Goal: Task Accomplishment & Management: Manage account settings

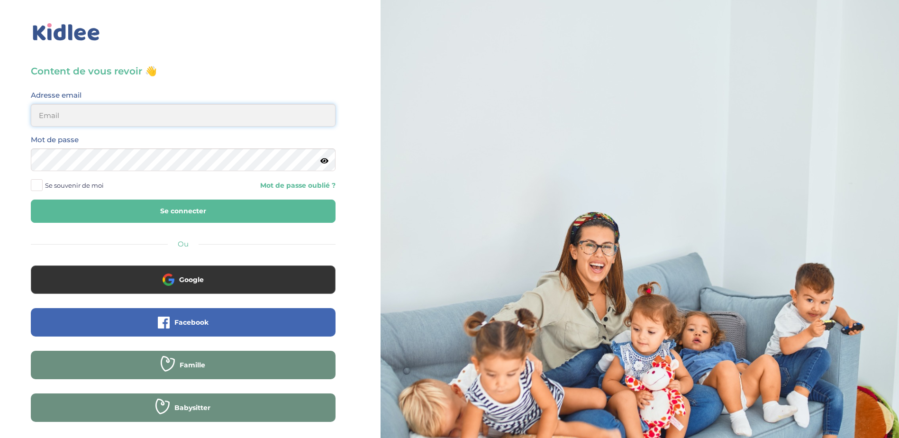
click at [163, 118] on input "email" at bounding box center [183, 115] width 305 height 23
type input "stasa.bolbol@gmail.com"
click at [155, 178] on div "Mot de passe" at bounding box center [183, 156] width 319 height 45
drag, startPoint x: 42, startPoint y: 184, endPoint x: 49, endPoint y: 192, distance: 10.4
click at [41, 184] on span at bounding box center [37, 185] width 12 height 12
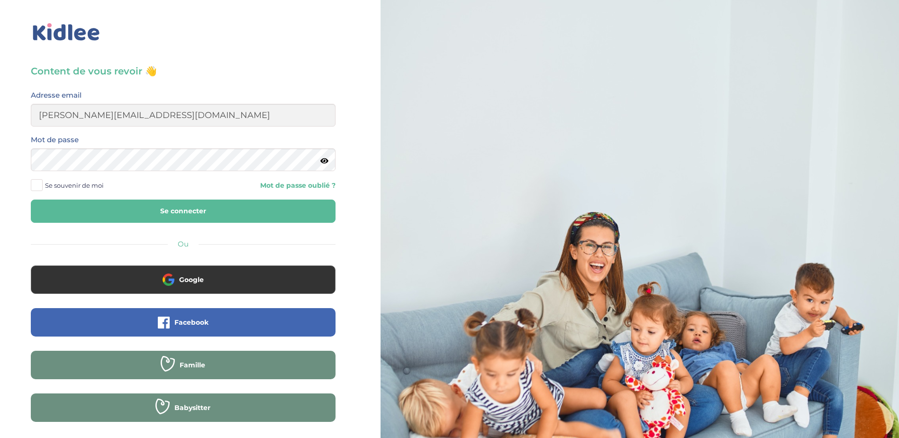
click at [0, 0] on input "Se souvenir de moi" at bounding box center [0, 0] width 0 height 0
click at [69, 213] on button "Se connecter" at bounding box center [183, 210] width 305 height 23
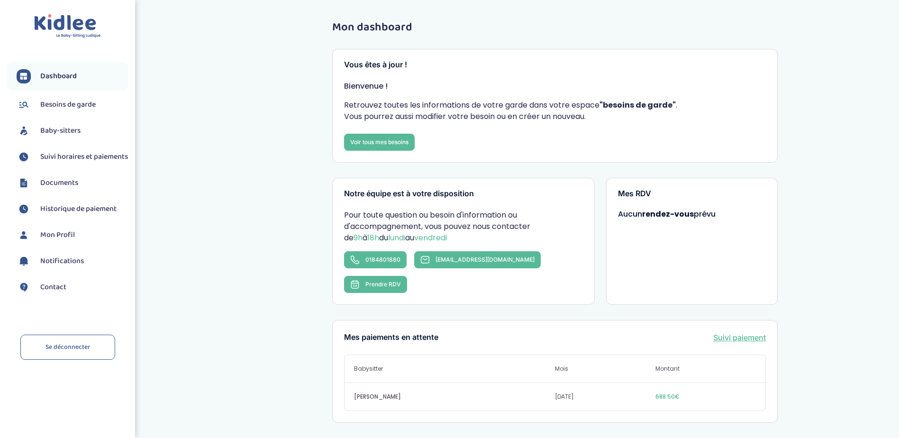
click at [84, 105] on span "Besoins de garde" at bounding box center [67, 104] width 55 height 11
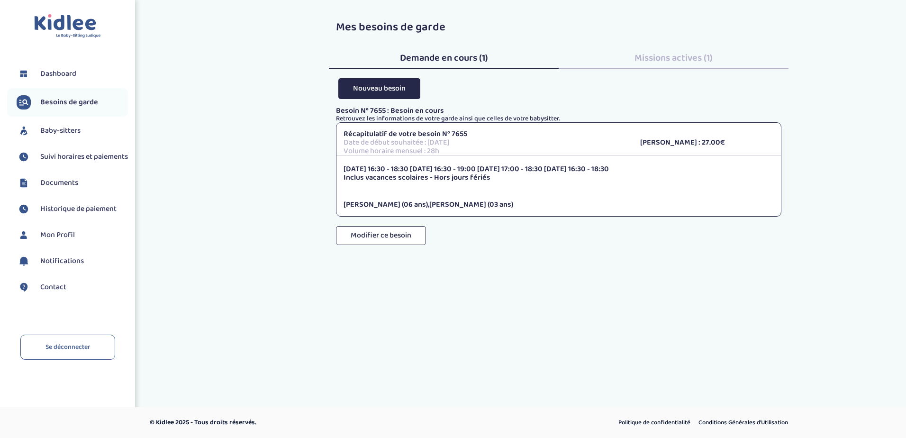
click at [61, 188] on span "Documents" at bounding box center [59, 182] width 38 height 11
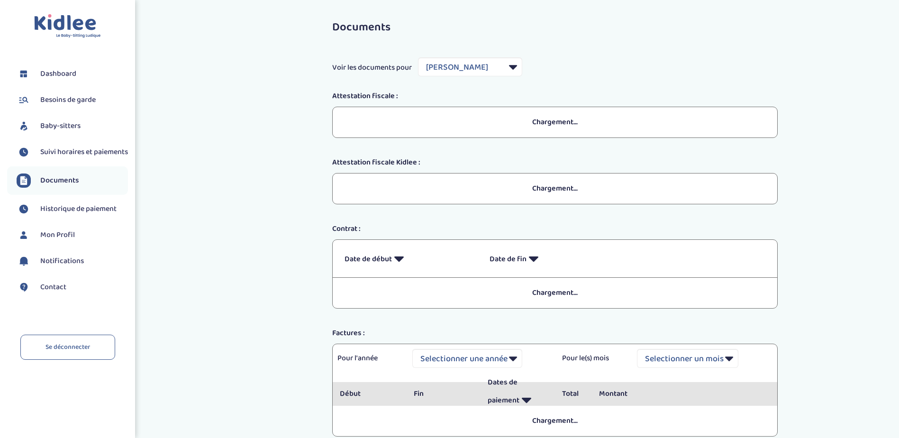
select select "44189"
select select "2025"
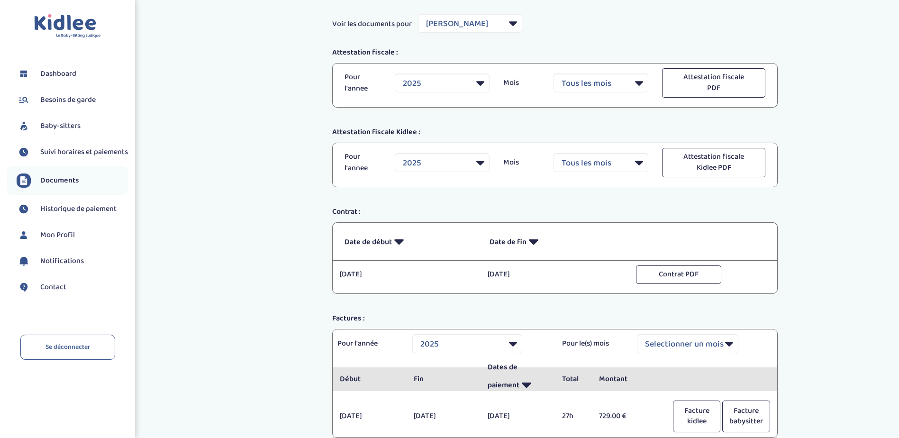
scroll to position [124, 0]
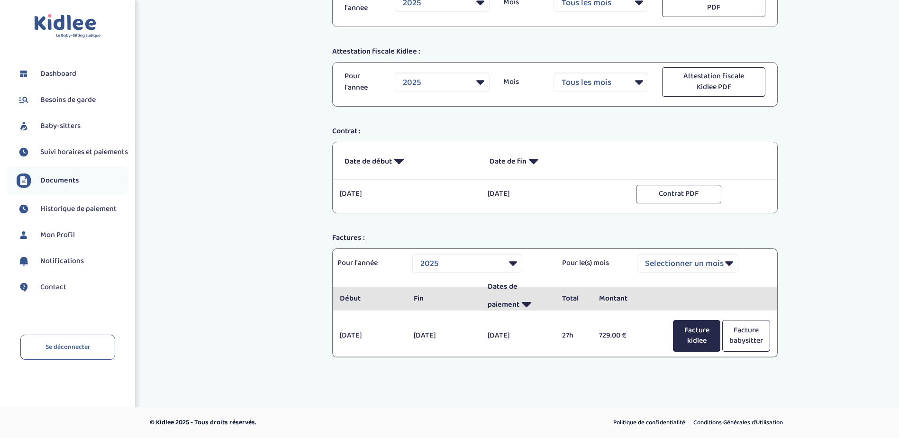
click at [700, 337] on button "Facture kidlee" at bounding box center [696, 336] width 47 height 32
click at [61, 151] on span "Suivi horaires et paiements" at bounding box center [84, 151] width 88 height 11
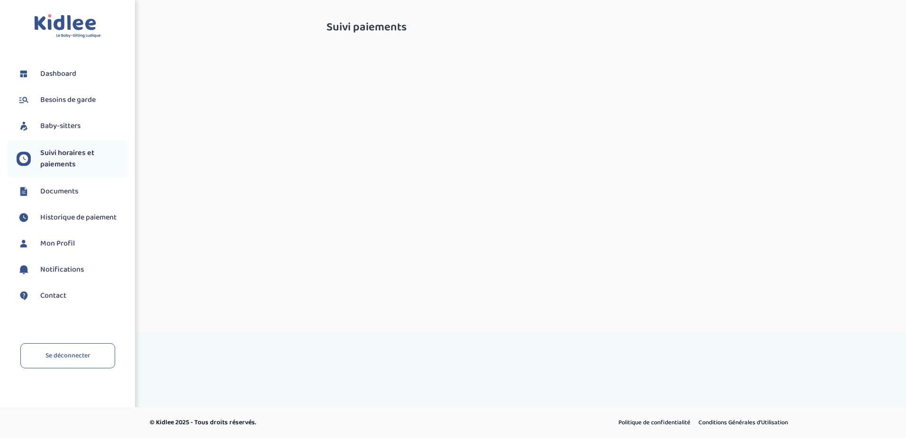
select select "octobre 2025"
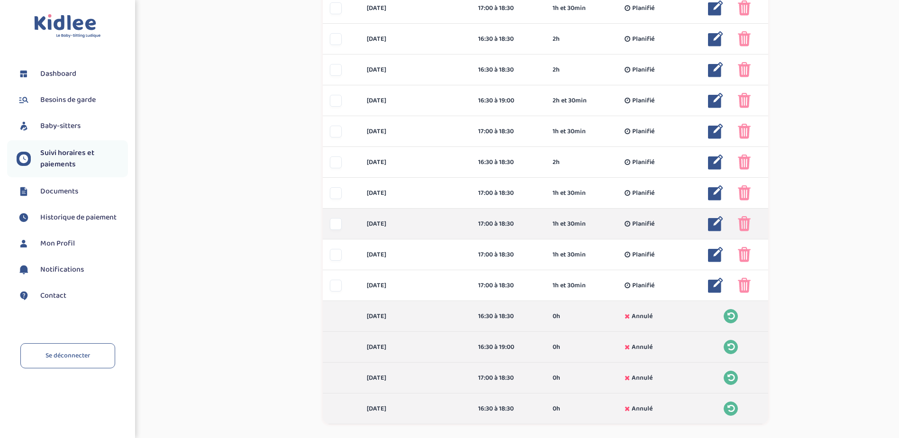
scroll to position [426, 0]
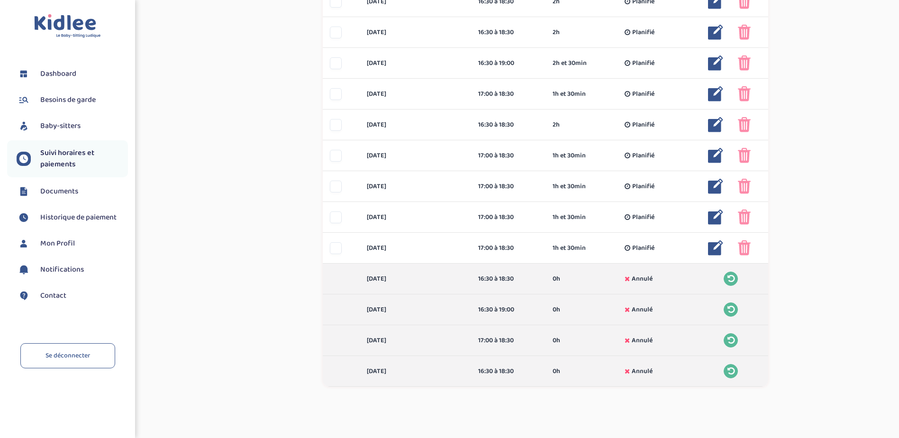
click at [74, 192] on span "Documents" at bounding box center [59, 191] width 38 height 11
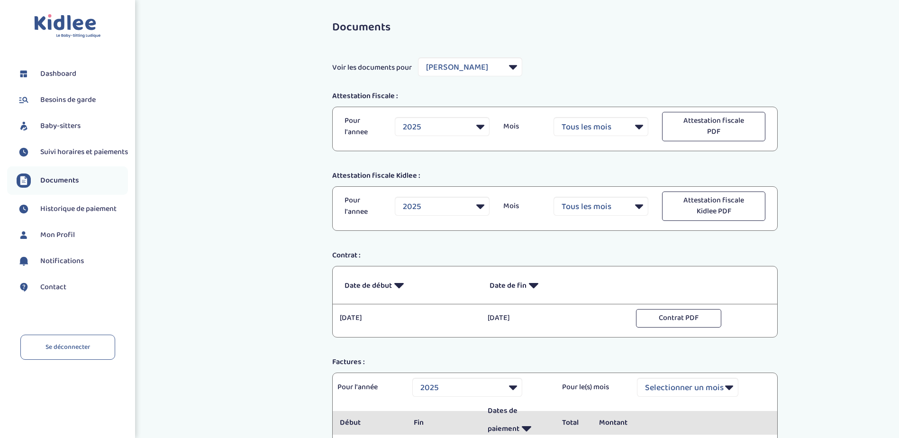
select select "44189"
select select "2025"
click at [410, 72] on span "Voir les documents pour" at bounding box center [372, 67] width 80 height 11
click at [462, 71] on select "Filtrer par Baby-sitter Latamna Ryma" at bounding box center [470, 66] width 104 height 19
click at [63, 215] on span "Historique de paiement" at bounding box center [78, 208] width 76 height 11
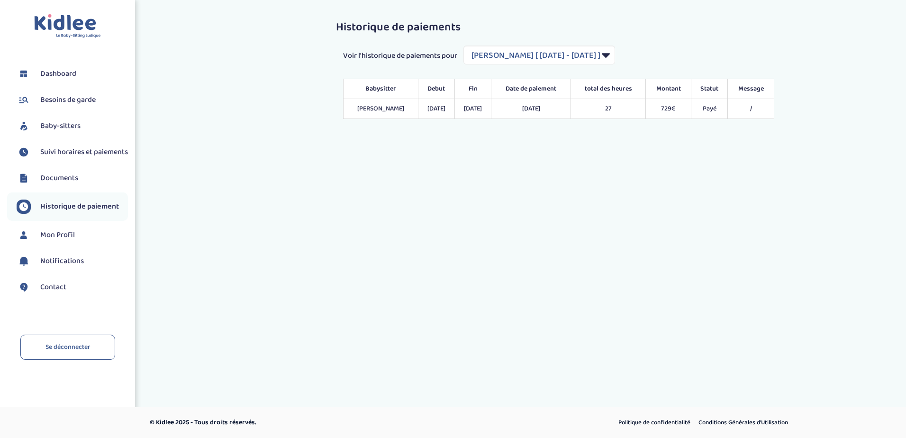
select select "2139"
click at [63, 241] on span "Mon Profil" at bounding box center [57, 234] width 35 height 11
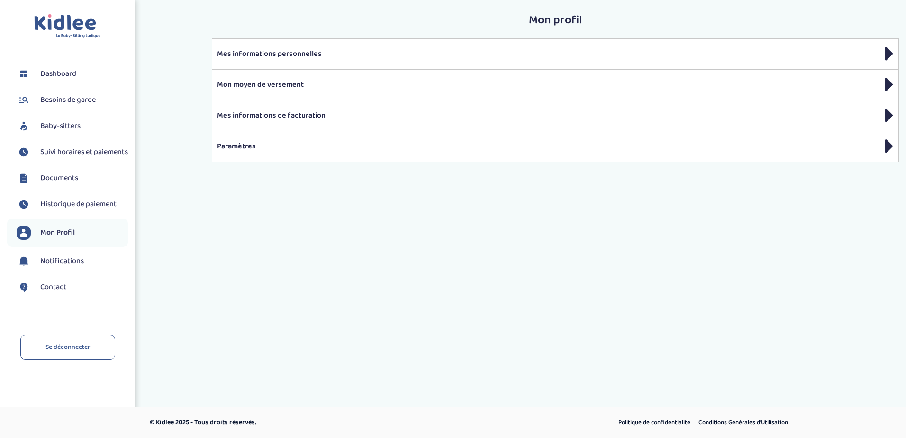
click at [59, 184] on span "Documents" at bounding box center [59, 177] width 38 height 11
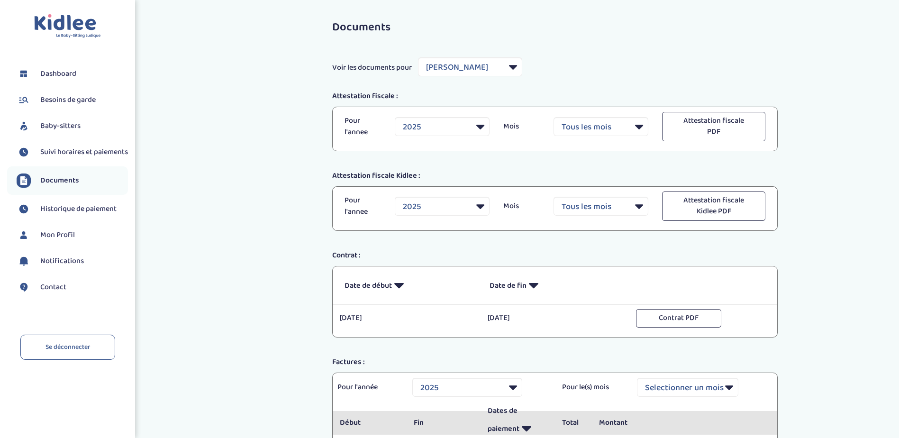
select select "44189"
select select "2025"
click at [60, 156] on span "Suivi horaires et paiements" at bounding box center [84, 151] width 88 height 11
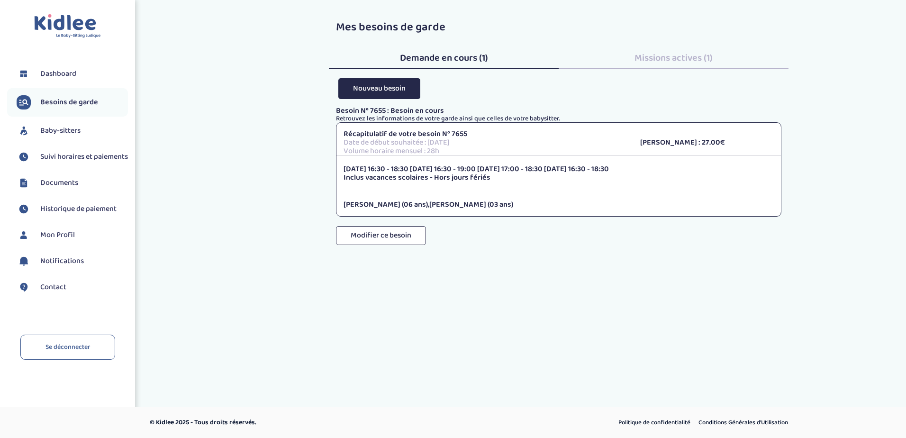
click at [63, 118] on ul "Dashboard Besoins de garde Baby-sitters Suivi horaires et paiements Documents H…" at bounding box center [67, 186] width 121 height 249
click at [64, 135] on span "Baby-sitters" at bounding box center [60, 130] width 40 height 11
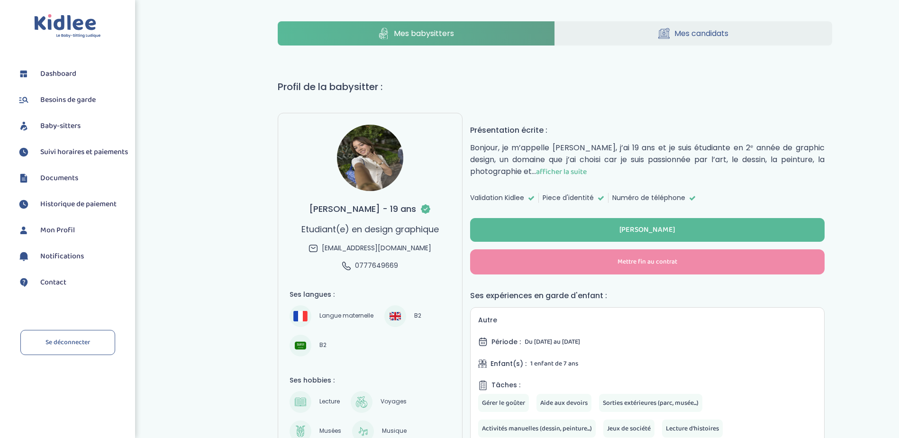
select select "J’ai rencontré un problème avec ce Babysitter"
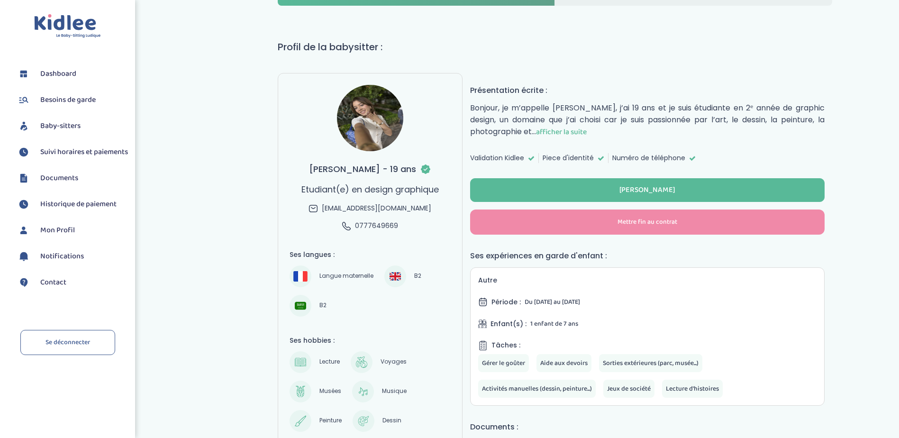
scroll to position [33, 0]
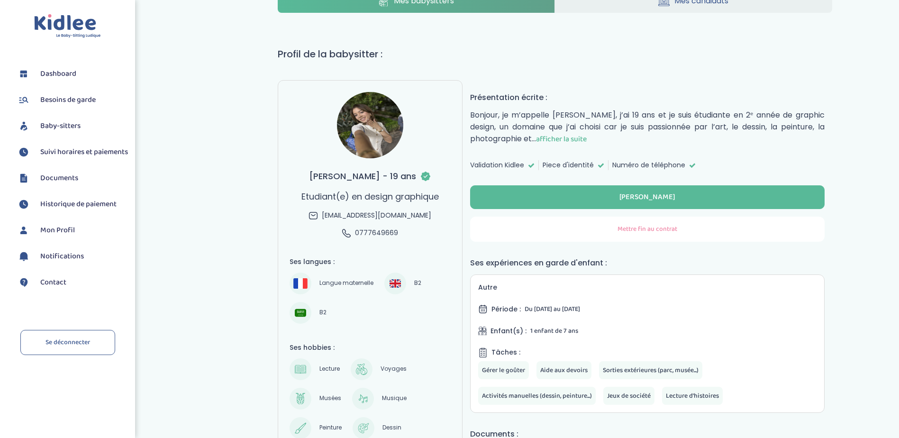
click at [633, 229] on span "Mettre fin au contrat" at bounding box center [647, 229] width 60 height 10
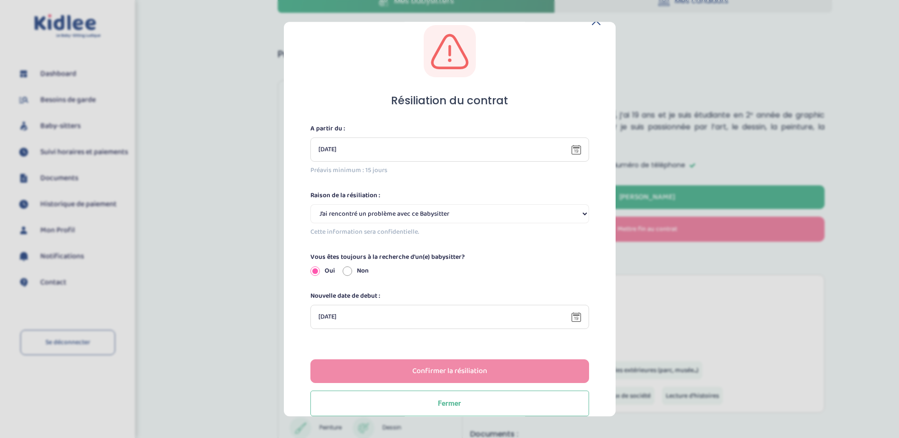
scroll to position [36, 0]
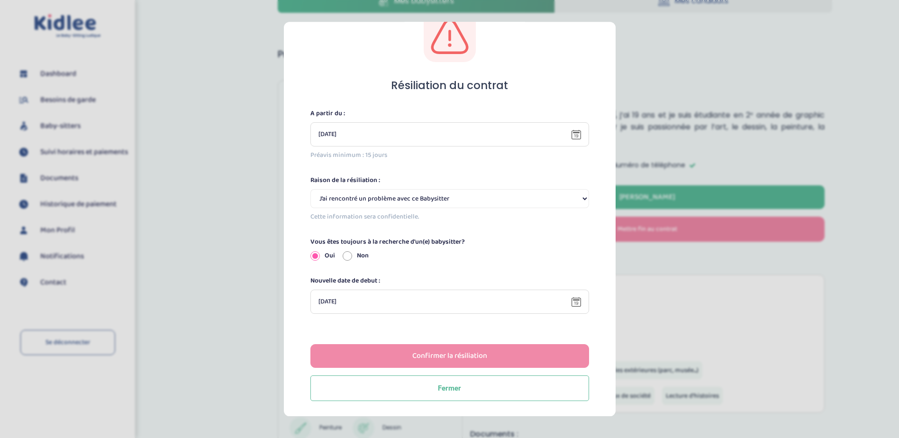
click at [209, 173] on section "Résiliation du contrat A partir du : 03-10-2025 Préavis minimum : 15 jours Rais…" at bounding box center [449, 219] width 899 height 438
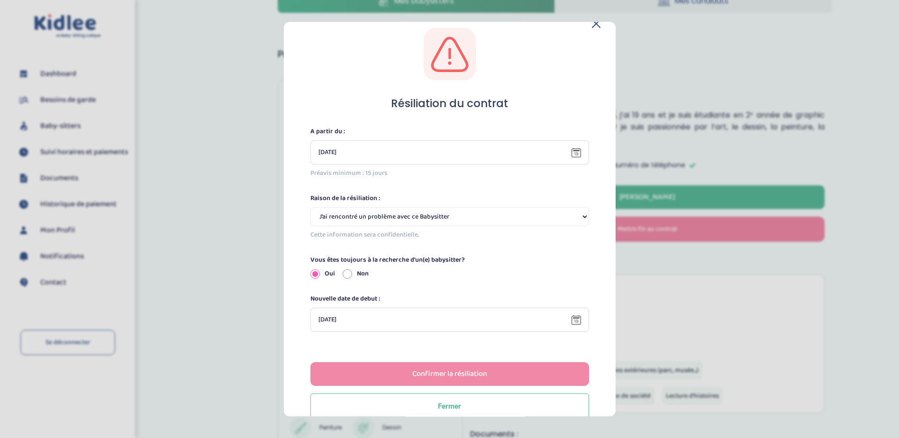
scroll to position [0, 0]
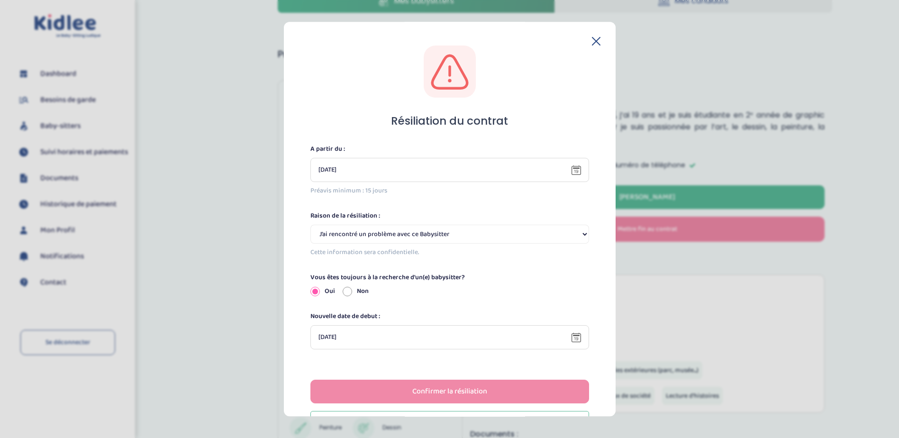
click at [597, 38] on icon at bounding box center [596, 41] width 8 height 8
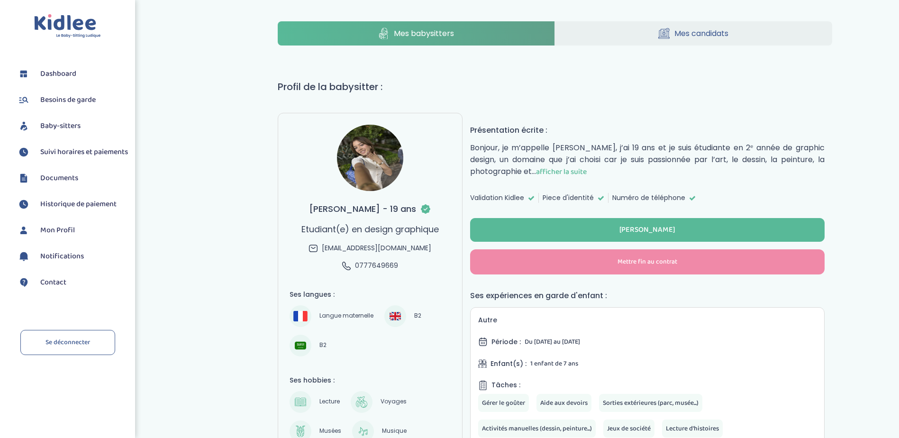
click at [99, 97] on link "Besoins de garde" at bounding box center [72, 100] width 111 height 14
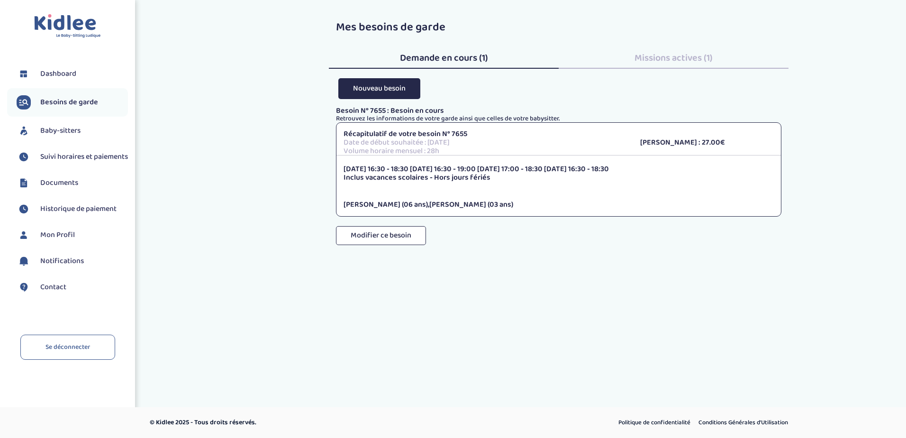
click at [75, 72] on span "Dashboard" at bounding box center [58, 73] width 36 height 11
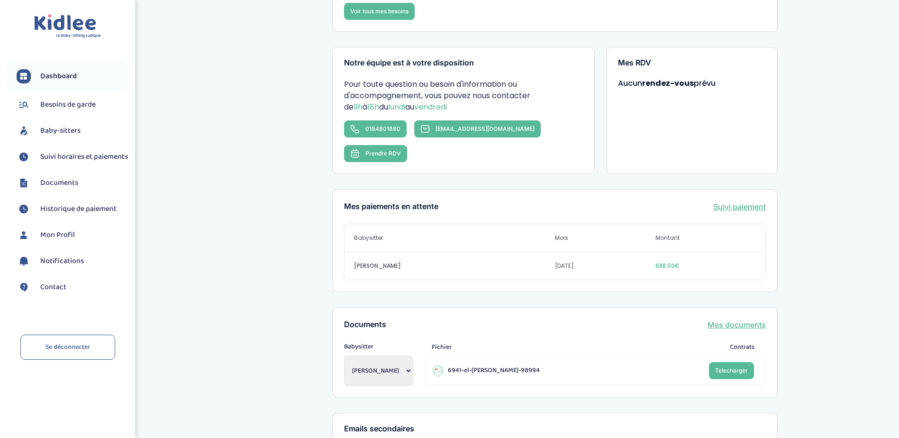
scroll to position [142, 0]
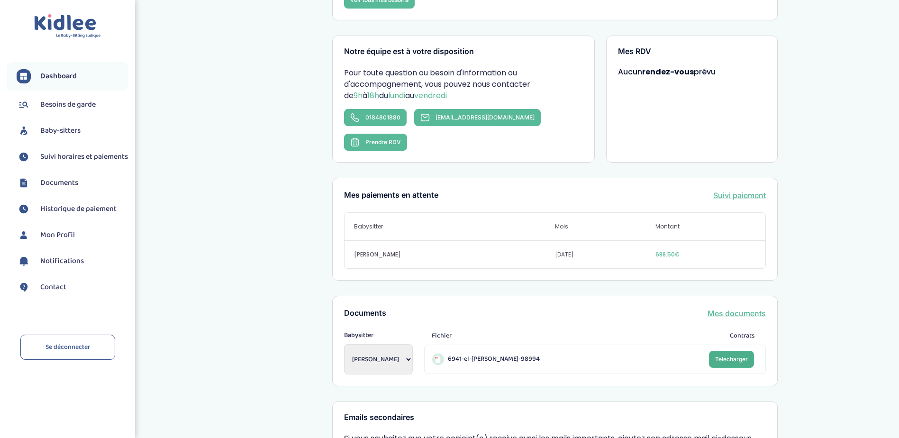
click at [726, 355] on span "Telecharger" at bounding box center [731, 358] width 33 height 7
click at [62, 129] on span "Baby-sitters" at bounding box center [60, 130] width 40 height 11
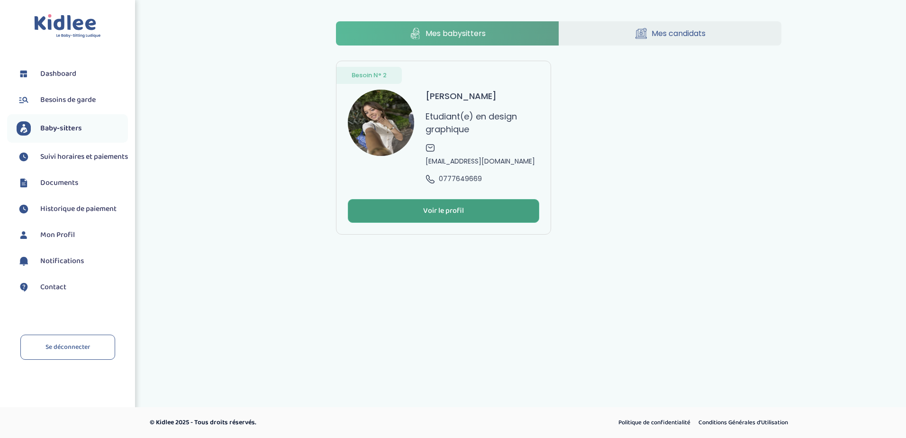
click at [434, 206] on div "Voir le profil" at bounding box center [443, 211] width 41 height 11
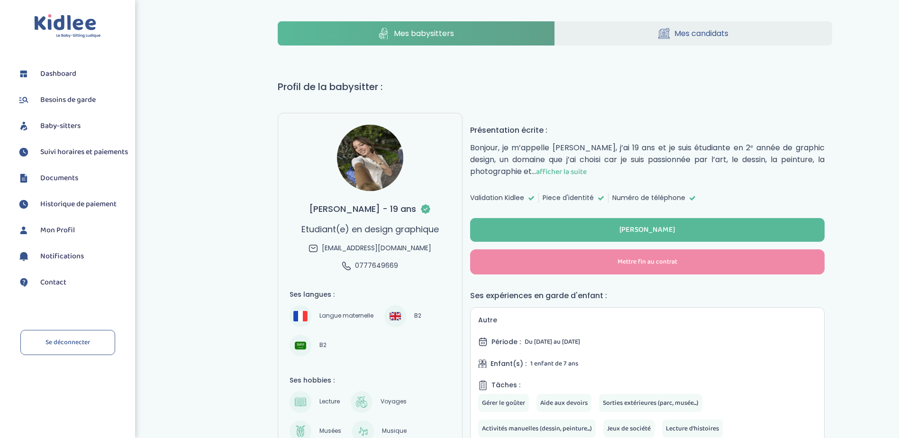
click at [63, 157] on span "Suivi horaires et paiements" at bounding box center [84, 151] width 88 height 11
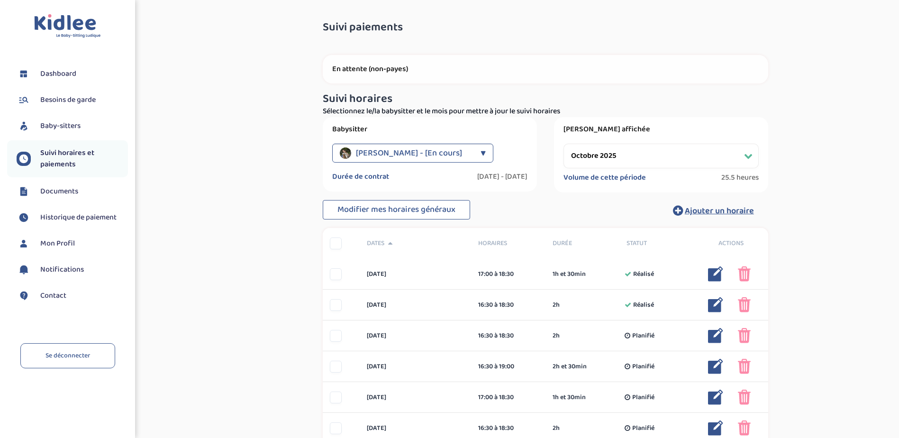
select select "octobre 2025"
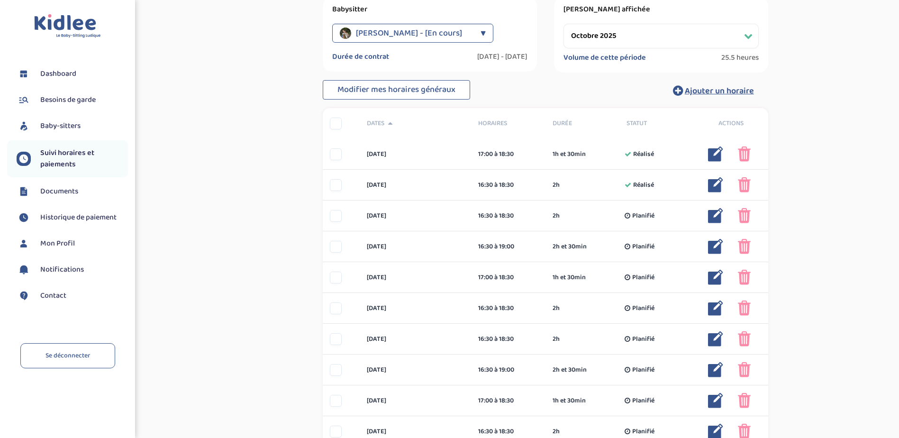
scroll to position [142, 0]
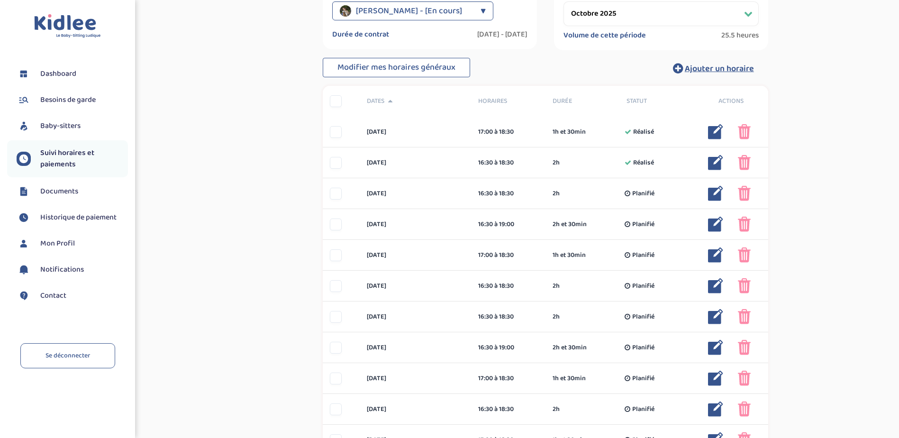
click at [74, 156] on span "Suivi horaires et paiements" at bounding box center [84, 158] width 88 height 23
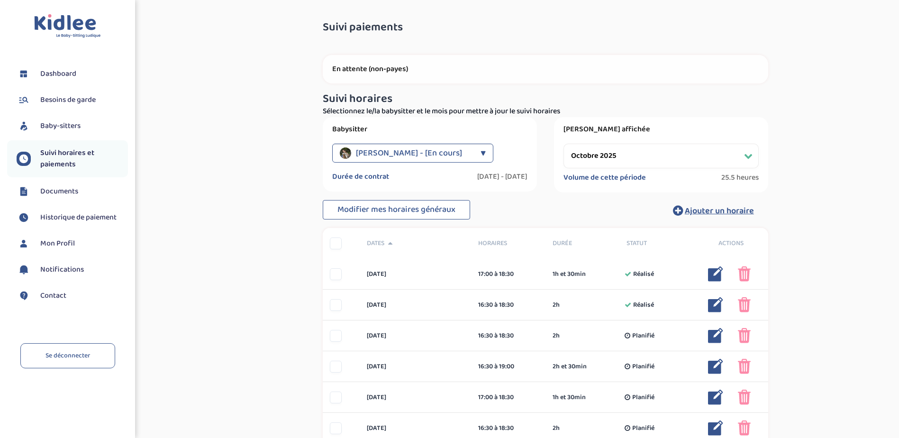
select select "octobre 2025"
